Goal: Information Seeking & Learning: Learn about a topic

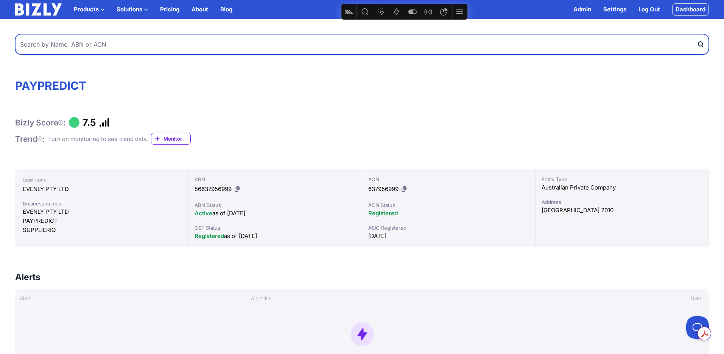
click at [99, 44] on input "text" at bounding box center [362, 44] width 694 height 20
type input "house"
click at [697, 34] on button "submit" at bounding box center [703, 44] width 12 height 20
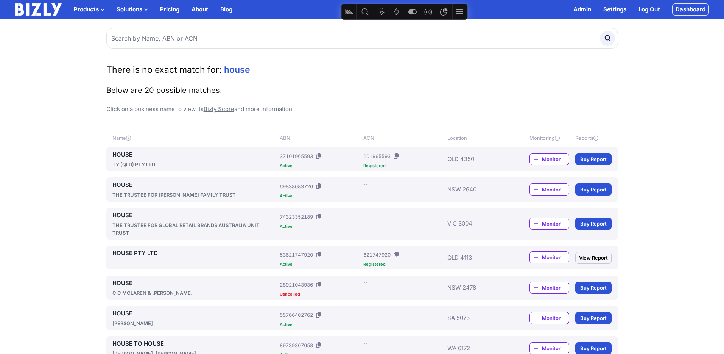
click at [695, 9] on link "Dashboard" at bounding box center [690, 9] width 37 height 12
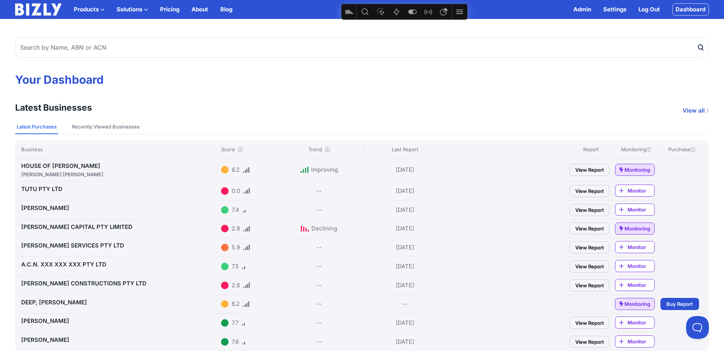
click at [57, 166] on link "HOUSE OF [PERSON_NAME] [PERSON_NAME]" at bounding box center [119, 170] width 197 height 16
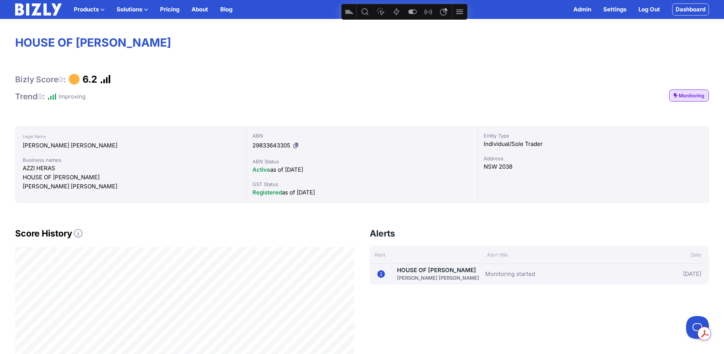
scroll to position [42, 0]
